Goal: Check status: Check status

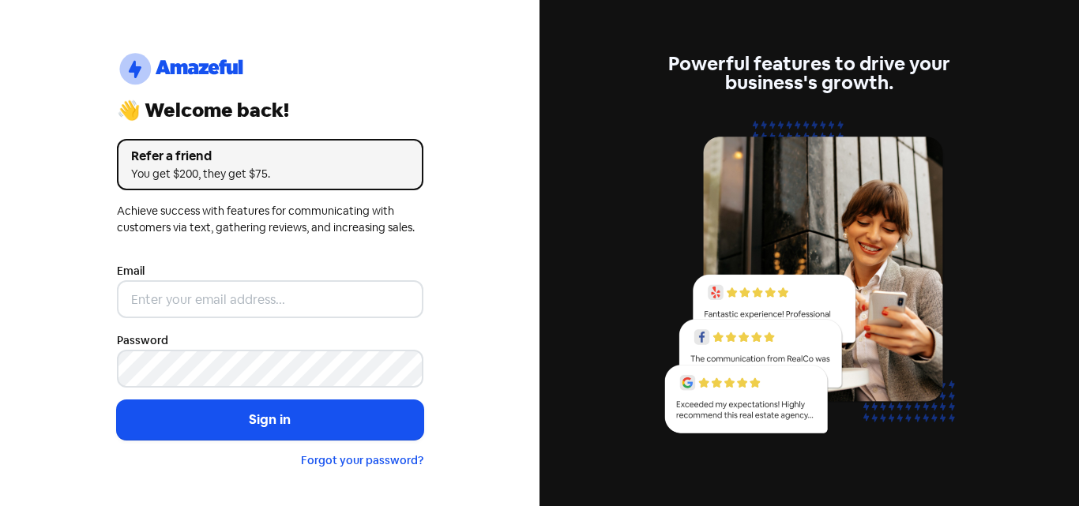
type input "[EMAIL_ADDRESS][DOMAIN_NAME]"
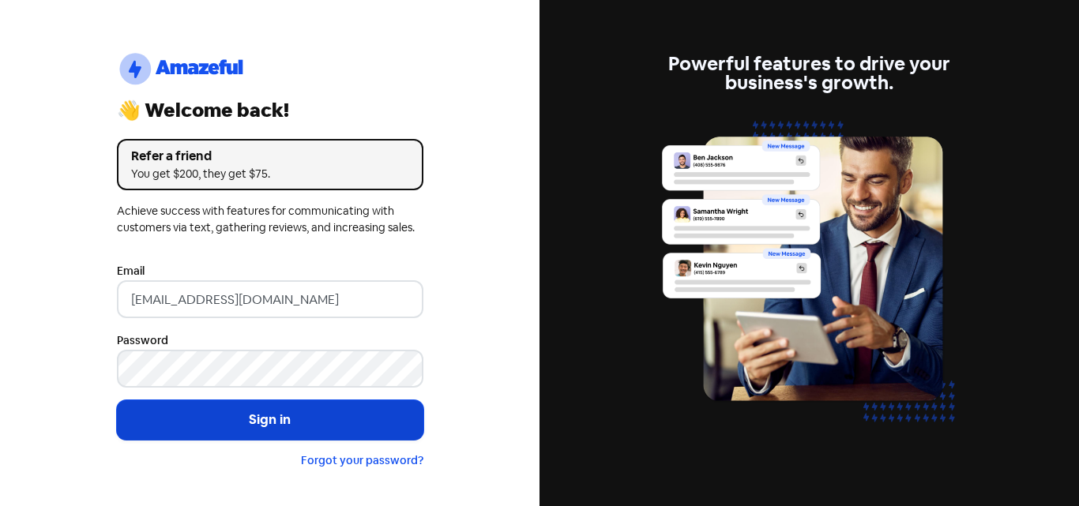
click at [332, 412] on button "Sign in" at bounding box center [270, 419] width 306 height 39
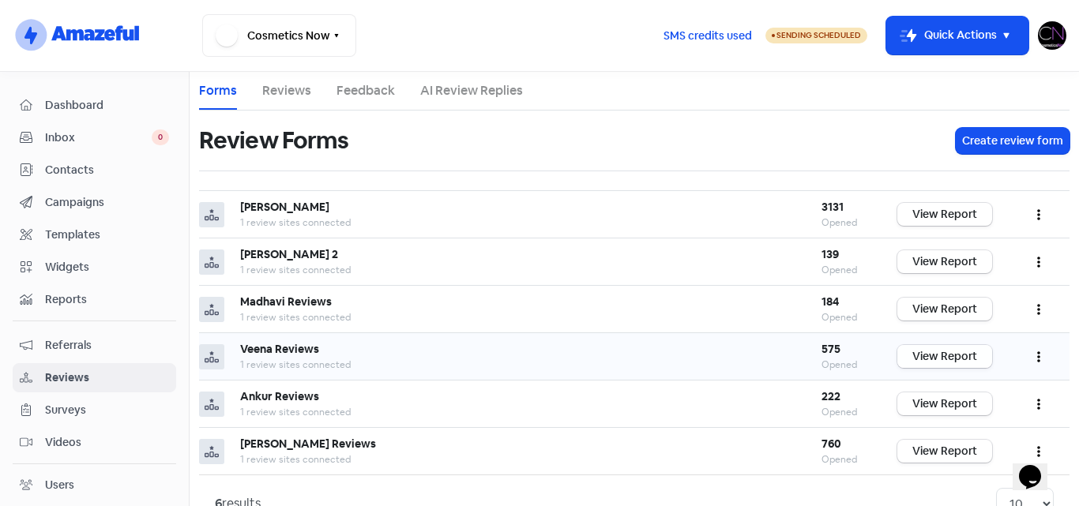
click at [928, 358] on link "View Report" at bounding box center [944, 356] width 95 height 23
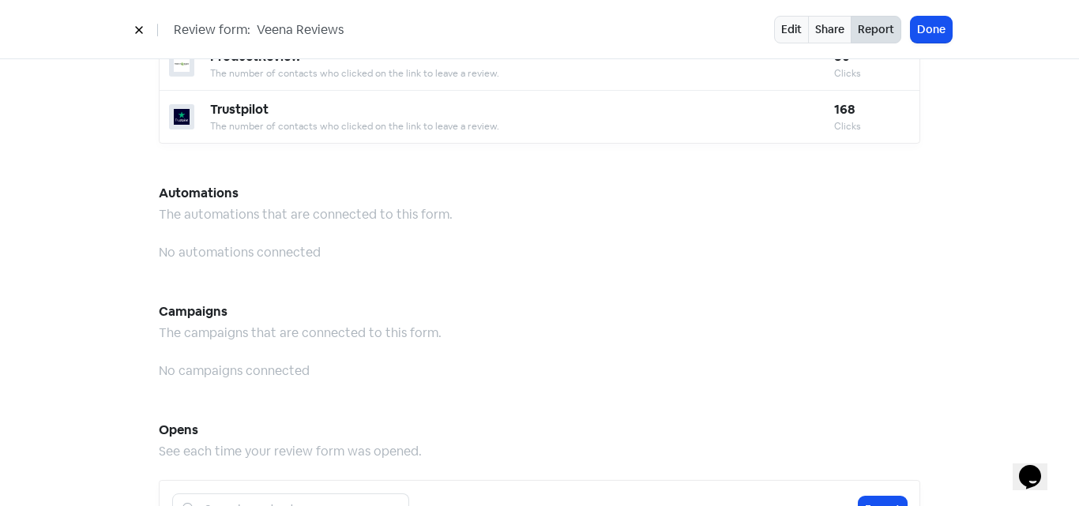
scroll to position [1421, 0]
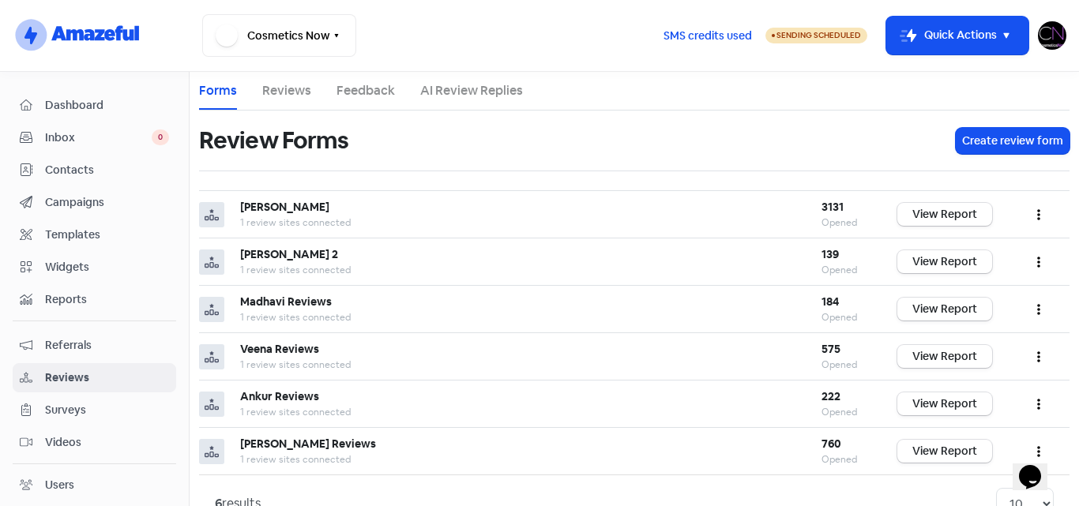
click at [1047, 36] on img at bounding box center [1052, 35] width 28 height 28
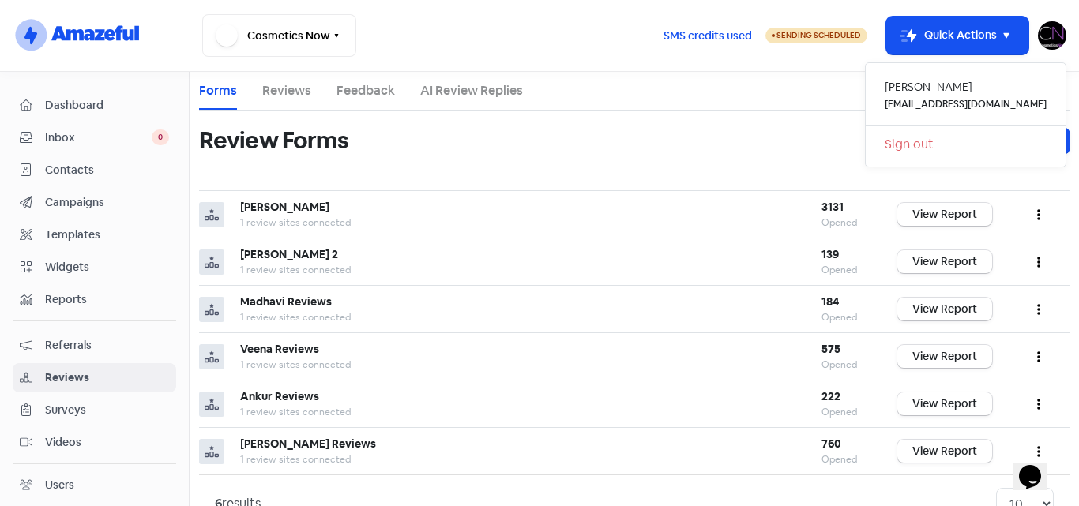
click at [951, 144] on link "Sign out" at bounding box center [965, 144] width 200 height 25
